Goal: Information Seeking & Learning: Check status

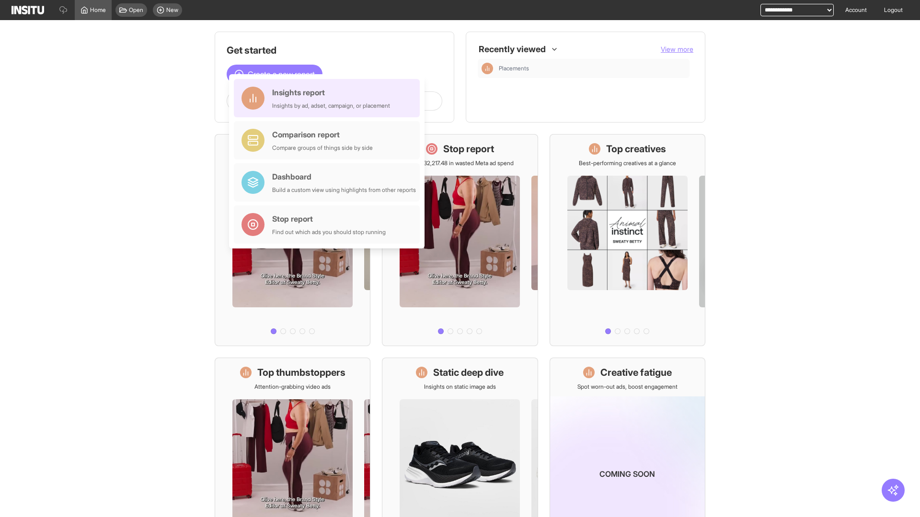
click at [329, 98] on div "Insights report Insights by ad, adset, campaign, or placement" at bounding box center [331, 98] width 118 height 23
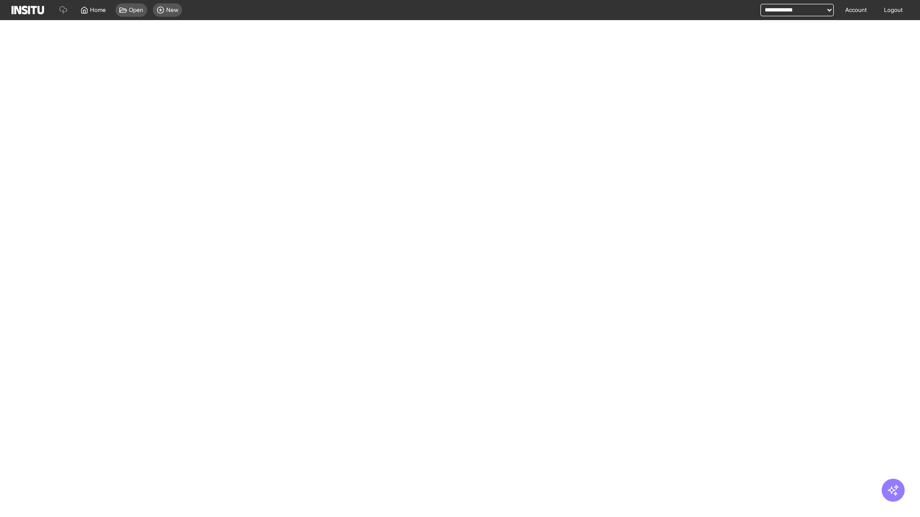
select select "**"
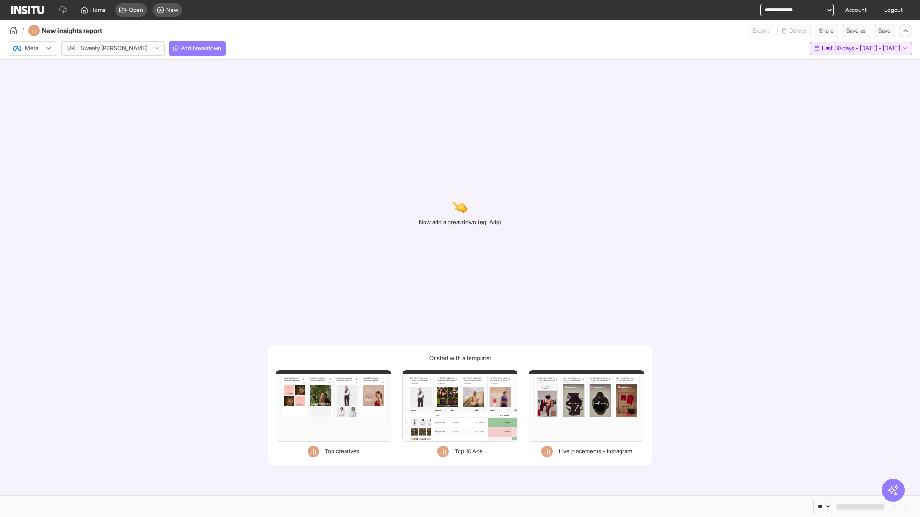
click at [841, 48] on span "Last 30 days - [DATE] - [DATE]" at bounding box center [861, 49] width 79 height 8
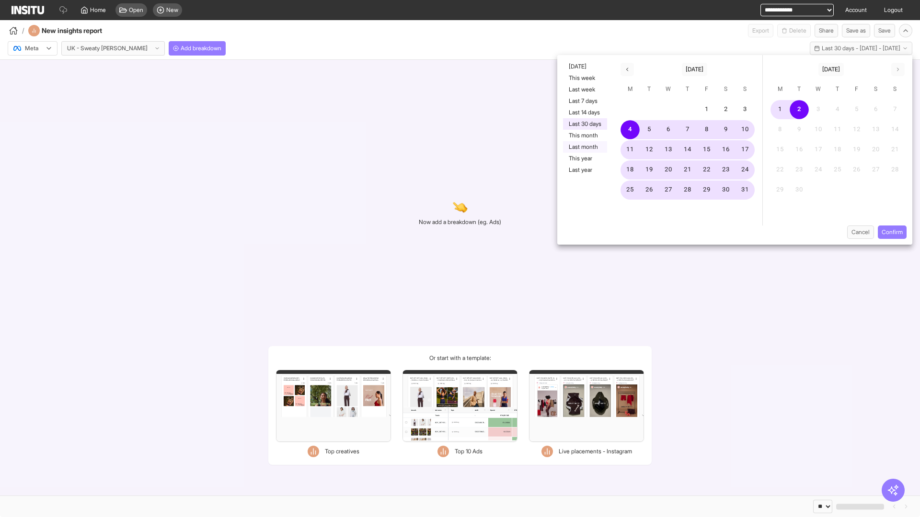
click at [584, 147] on button "Last month" at bounding box center [585, 146] width 44 height 11
